Goal: Task Accomplishment & Management: Use online tool/utility

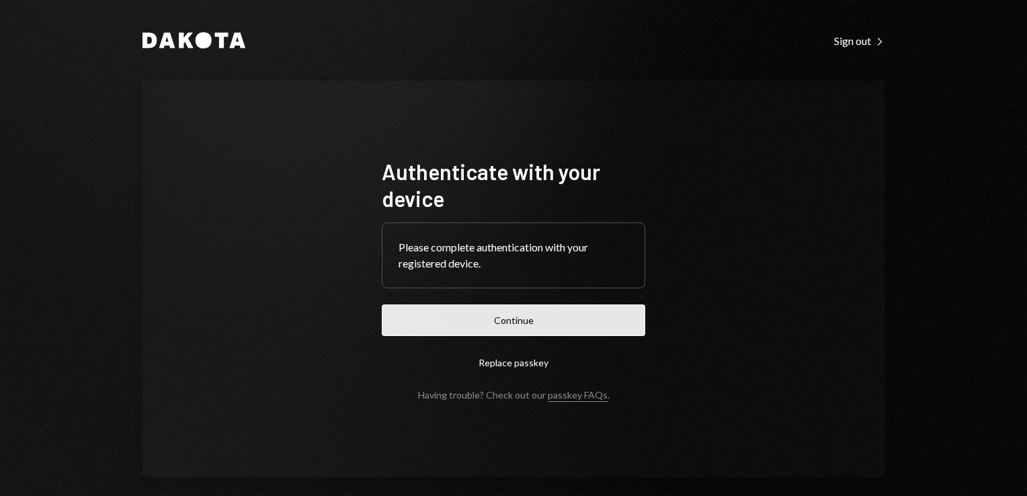
click at [532, 319] on button "Continue" at bounding box center [513, 320] width 263 height 32
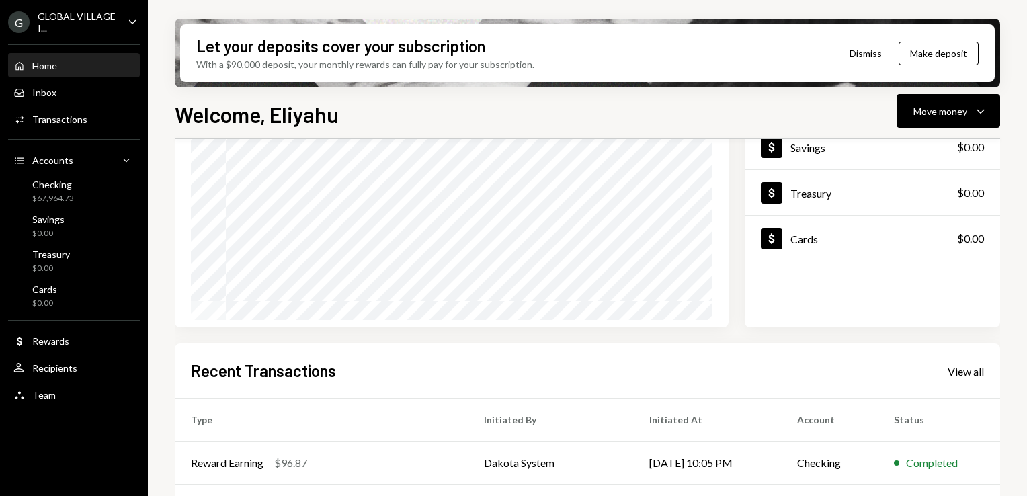
scroll to position [142, 0]
click at [54, 121] on div "Transactions" at bounding box center [59, 119] width 55 height 11
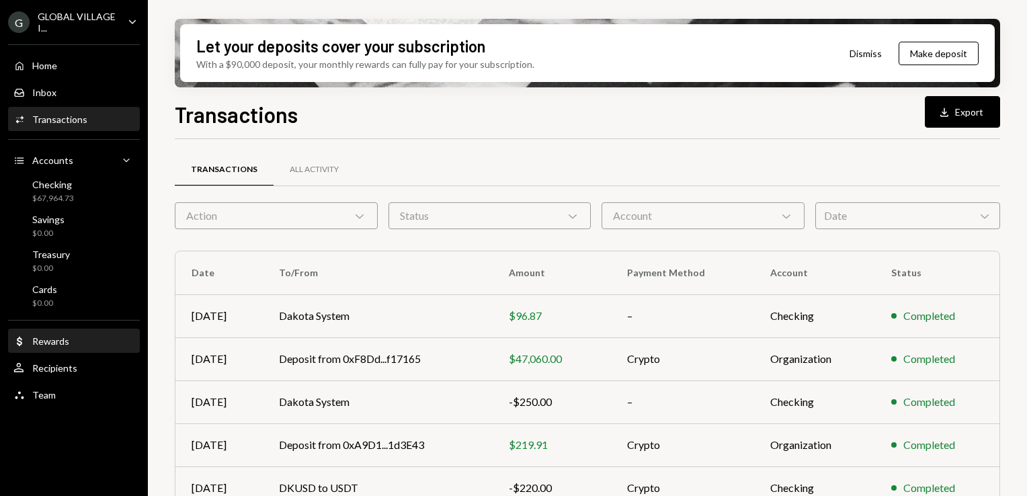
click at [58, 337] on div "Rewards" at bounding box center [50, 340] width 37 height 11
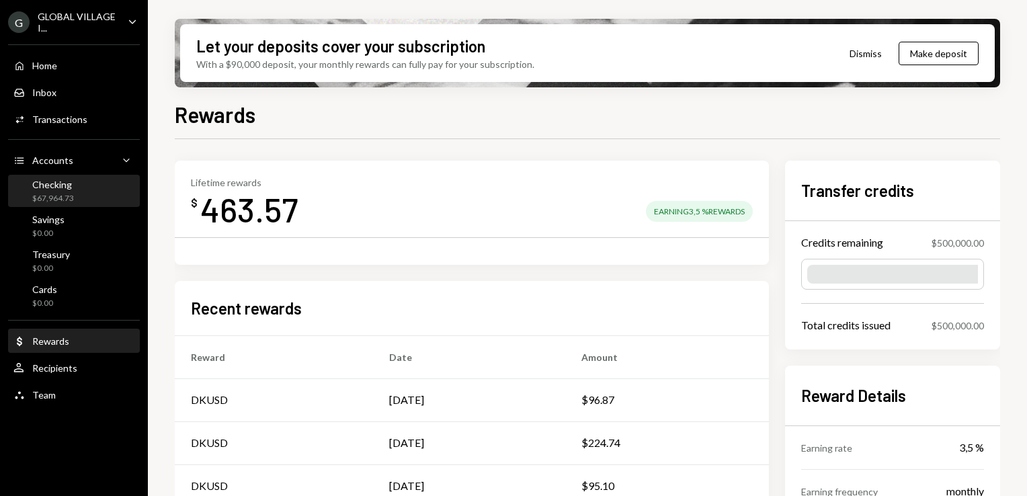
click at [55, 184] on div "Checking" at bounding box center [53, 184] width 42 height 11
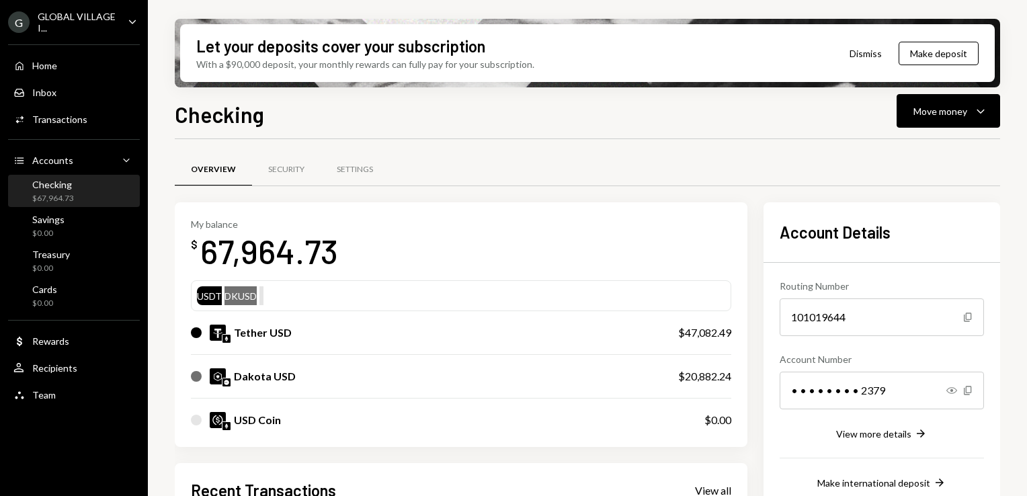
click at [85, 203] on div "Checking $67,964.73" at bounding box center [73, 192] width 121 height 26
click at [963, 112] on div "Move money" at bounding box center [940, 111] width 54 height 14
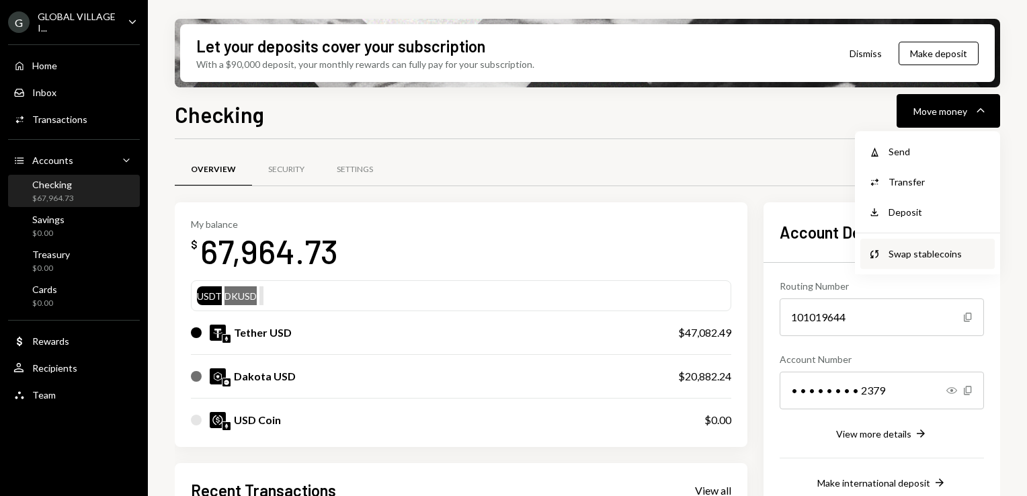
click at [925, 253] on div "Swap stablecoins" at bounding box center [937, 254] width 98 height 14
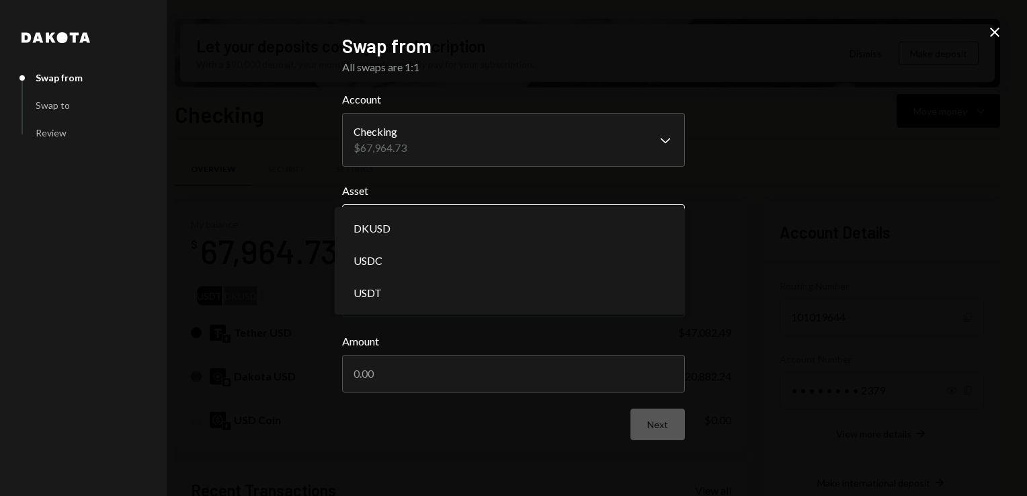
click at [665, 225] on body "G GLOBAL VILLAGE I... Caret Down Home Home Inbox Inbox Activities Transactions …" at bounding box center [513, 248] width 1027 height 496
select select "*****"
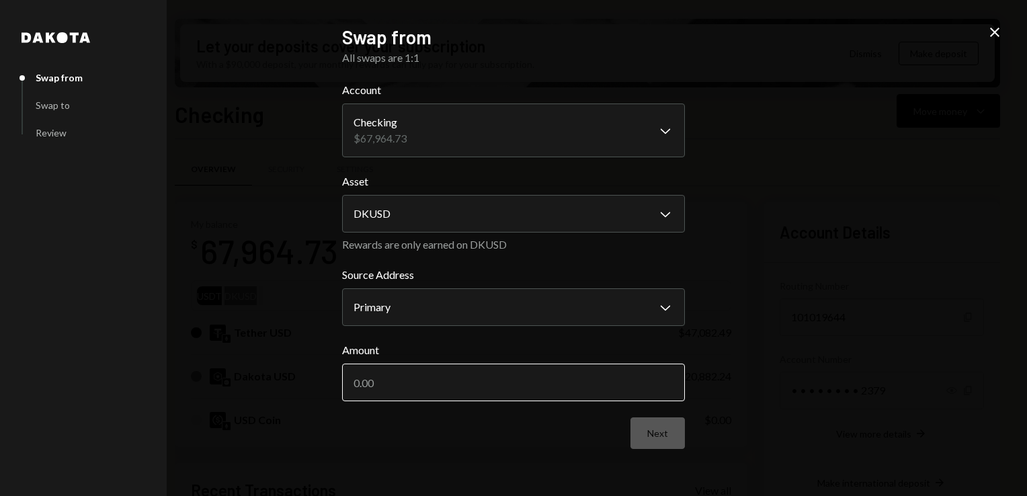
click at [584, 380] on input "Amount" at bounding box center [513, 383] width 343 height 38
click at [995, 33] on icon at bounding box center [994, 32] width 9 height 9
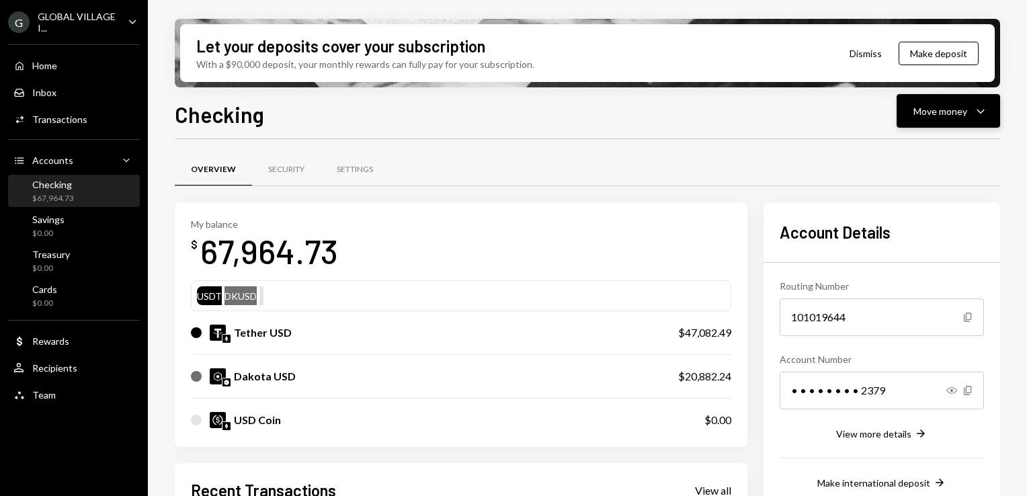
click at [978, 112] on icon "Caret Down" at bounding box center [980, 111] width 16 height 16
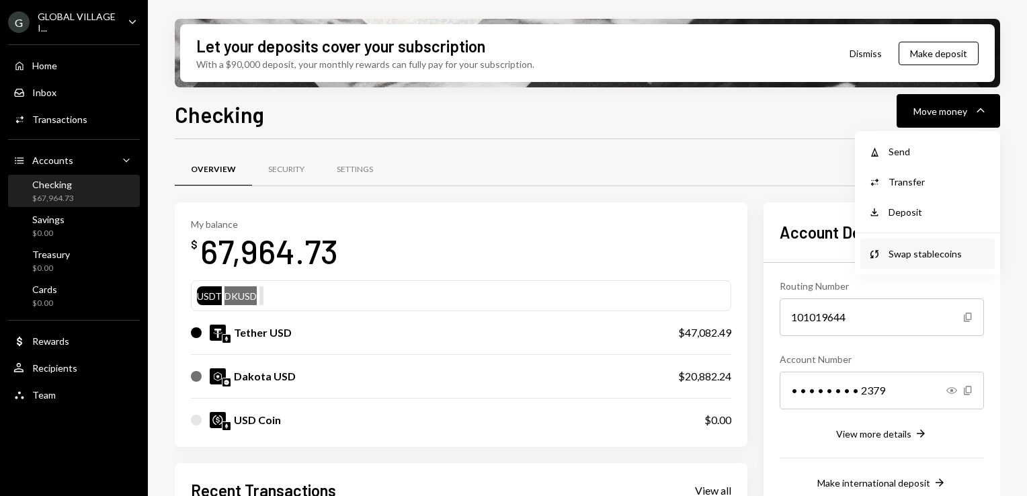
click at [915, 254] on div "Swap stablecoins" at bounding box center [937, 254] width 98 height 14
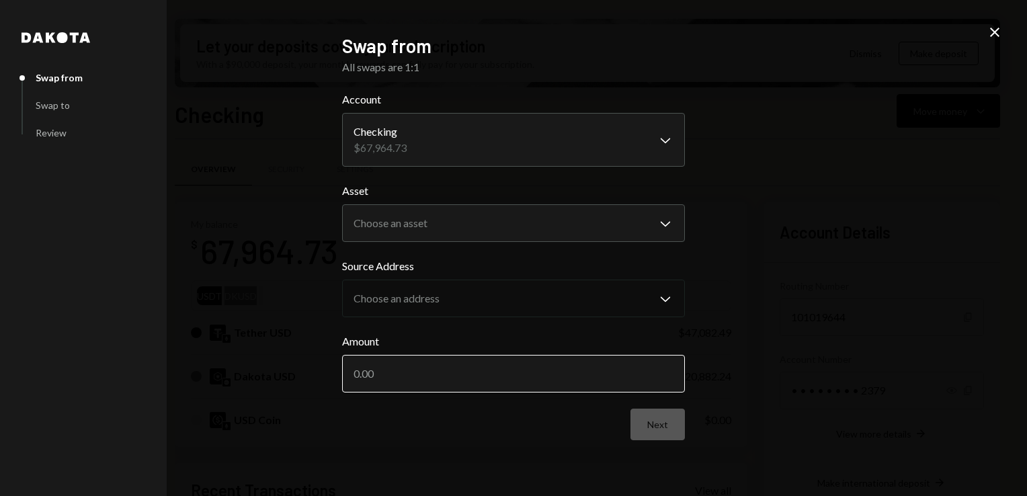
click at [400, 375] on input "Amount" at bounding box center [513, 374] width 343 height 38
type input "20882.24"
click at [396, 238] on body "G GLOBAL VILLAGE I... Caret Down Home Home Inbox Inbox Activities Transactions …" at bounding box center [513, 248] width 1027 height 496
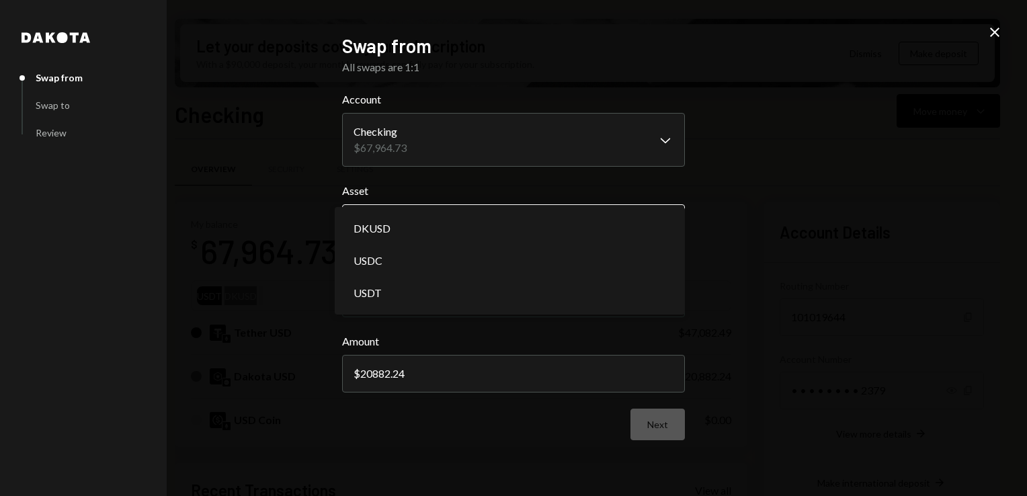
select select "*****"
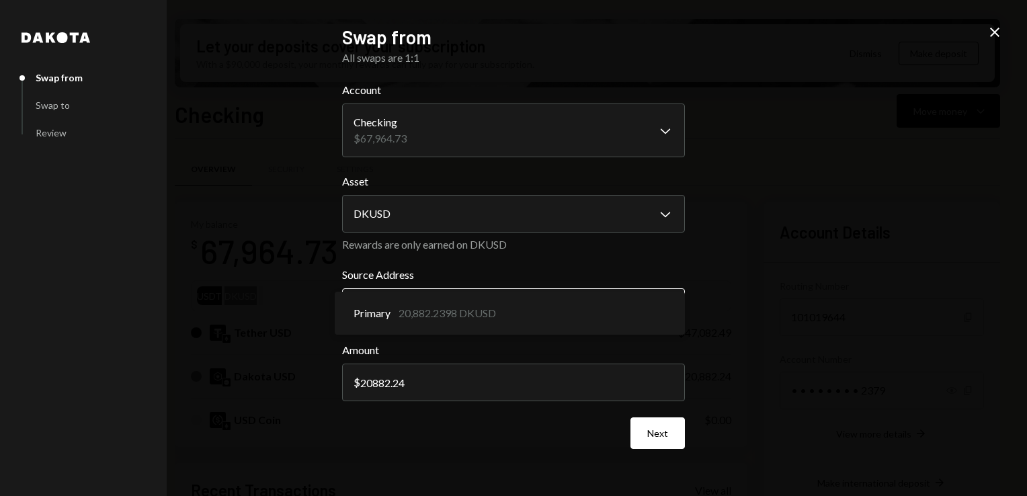
click at [667, 308] on body "G GLOBAL VILLAGE I... Caret Down Home Home Inbox Inbox Activities Transactions …" at bounding box center [513, 248] width 1027 height 496
click at [409, 383] on input "20882.24" at bounding box center [513, 383] width 343 height 38
type input "20882.23"
click at [741, 402] on div "**********" at bounding box center [513, 248] width 1027 height 496
click at [665, 308] on body "G GLOBAL VILLAGE I... Caret Down Home Home Inbox Inbox Activities Transactions …" at bounding box center [513, 248] width 1027 height 496
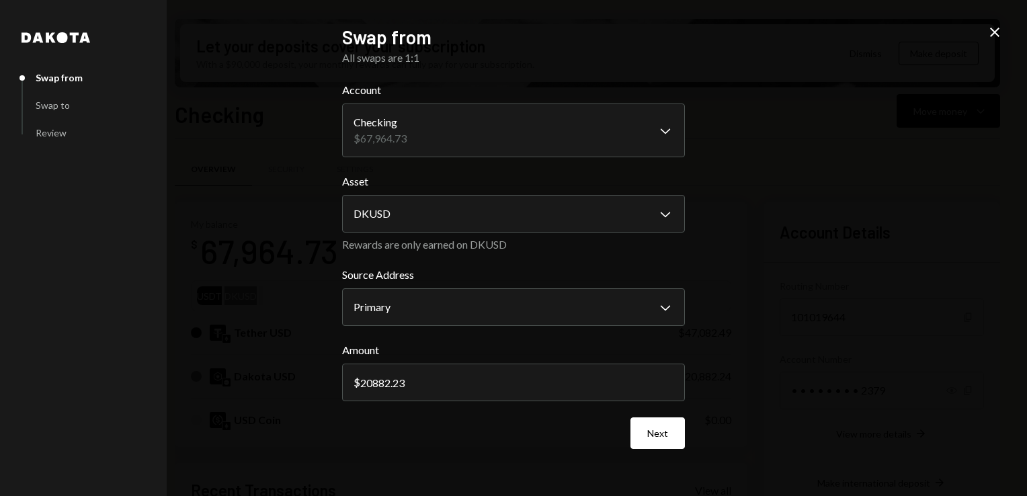
click at [731, 323] on div "**********" at bounding box center [513, 248] width 1027 height 496
click at [653, 435] on button "Next" at bounding box center [657, 433] width 54 height 32
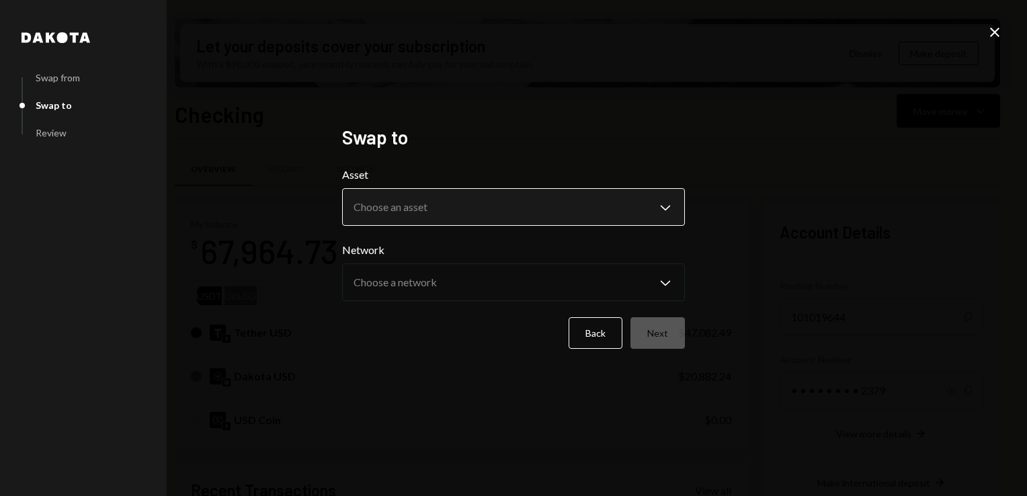
click at [663, 204] on body "G GLOBAL VILLAGE I... Caret Down Home Home Inbox Inbox Activities Transactions …" at bounding box center [513, 248] width 1027 height 496
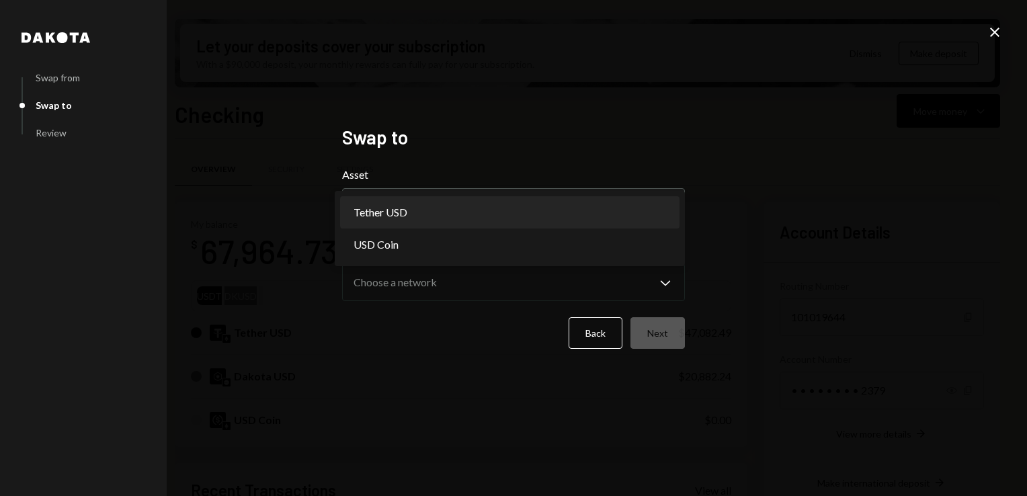
select select "****"
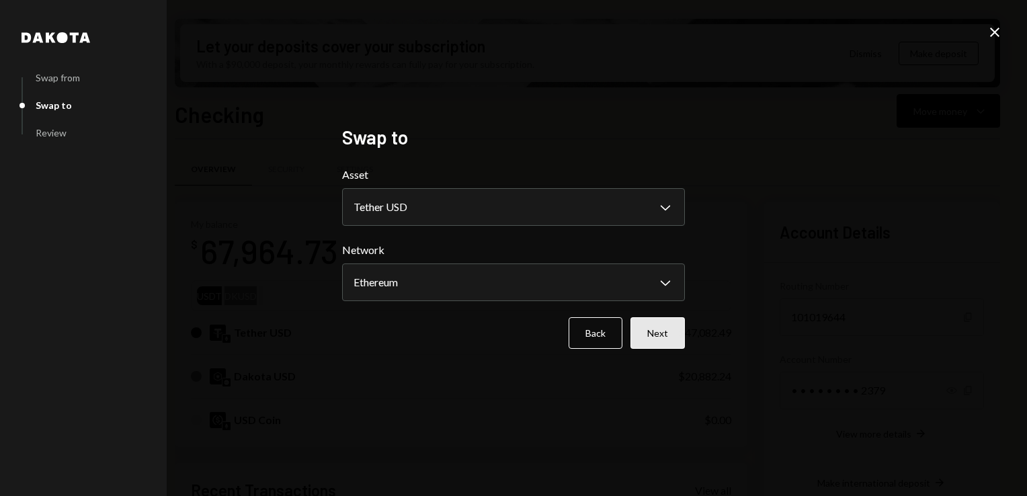
click at [662, 334] on button "Next" at bounding box center [657, 333] width 54 height 32
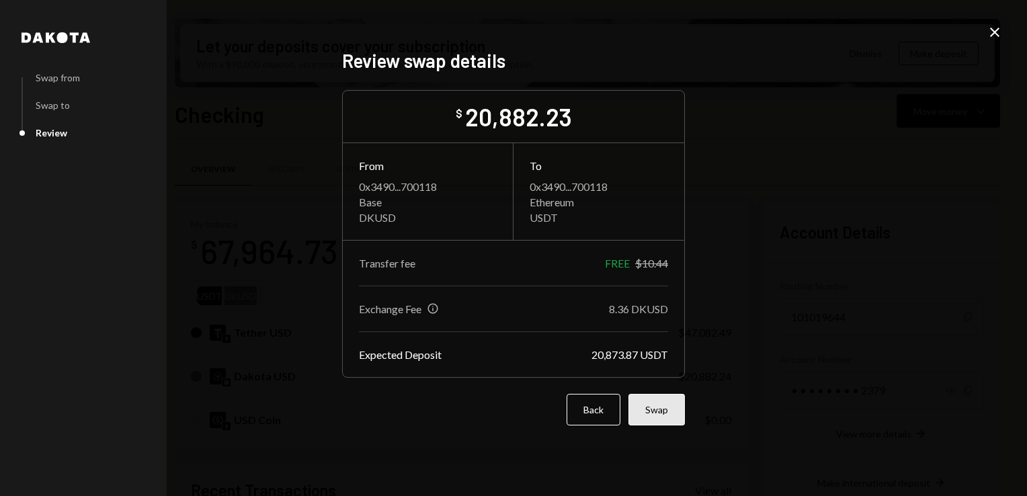
click at [650, 413] on button "Swap" at bounding box center [656, 410] width 56 height 32
